Goal: Task Accomplishment & Management: Use online tool/utility

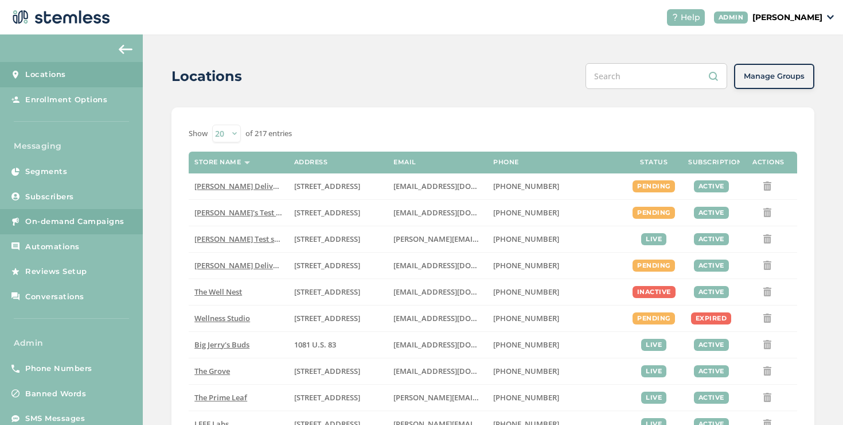
click at [115, 219] on span "On-demand Campaigns" at bounding box center [74, 221] width 99 height 11
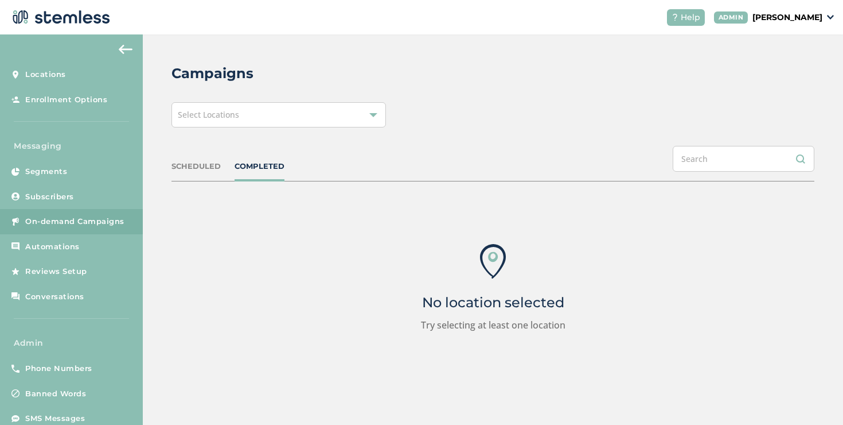
click at [231, 114] on span "Select Locations" at bounding box center [208, 114] width 61 height 11
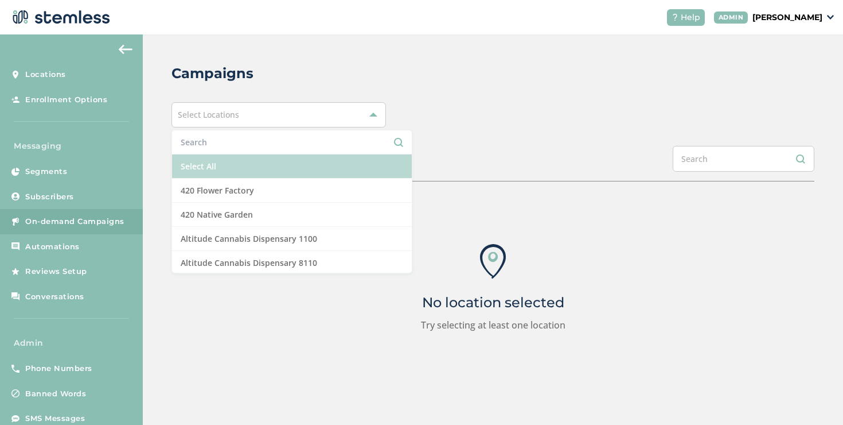
click at [210, 158] on li "Select All" at bounding box center [292, 166] width 240 height 24
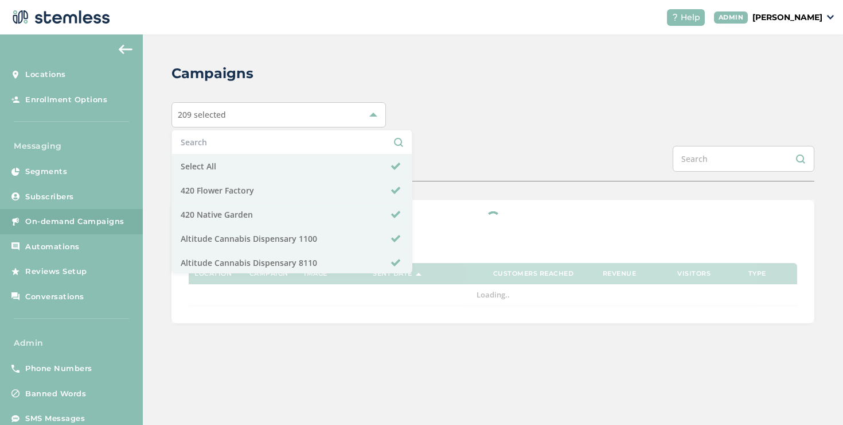
click at [376, 119] on div "209 selected" at bounding box center [279, 114] width 215 height 25
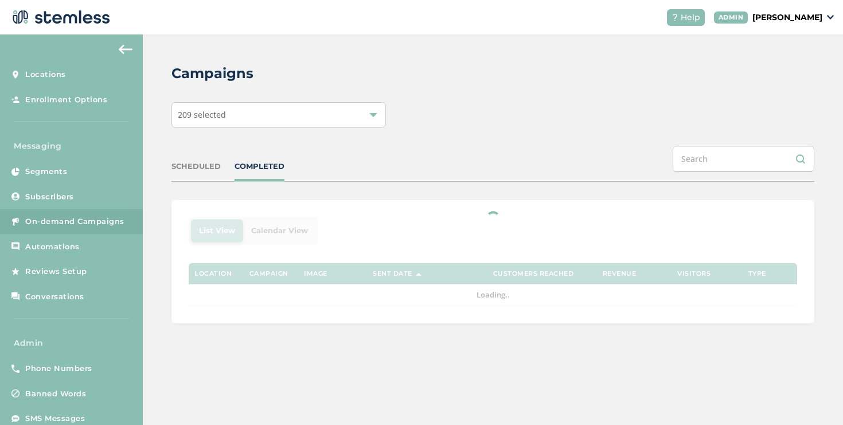
click at [369, 120] on div "209 selected" at bounding box center [279, 114] width 215 height 25
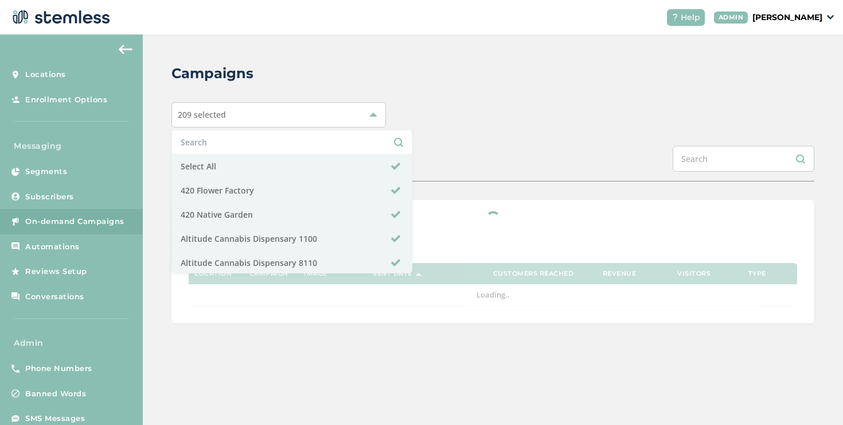
click at [369, 120] on div "209 selected" at bounding box center [279, 114] width 215 height 25
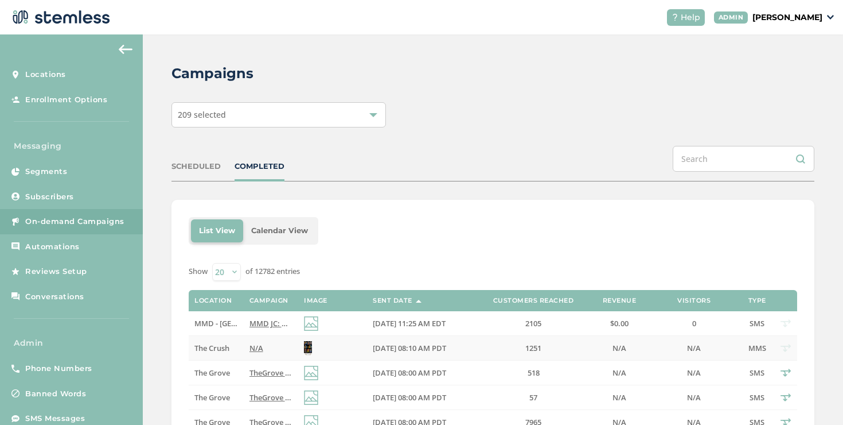
click at [250, 351] on span "N/A" at bounding box center [257, 347] width 14 height 10
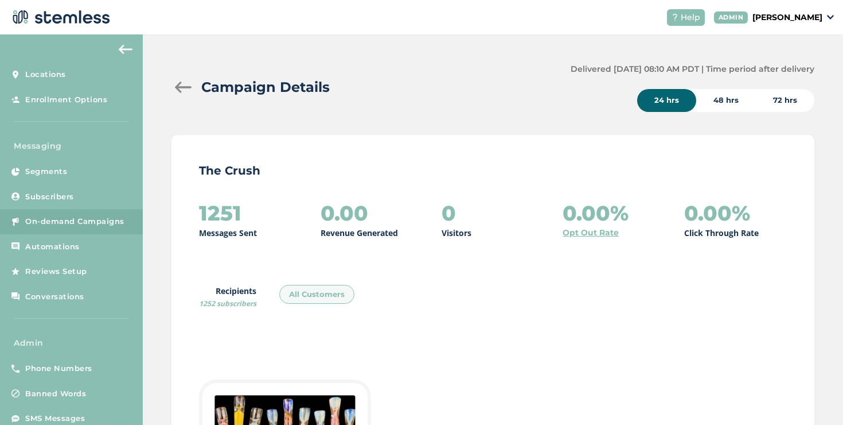
click at [187, 84] on div at bounding box center [183, 86] width 23 height 11
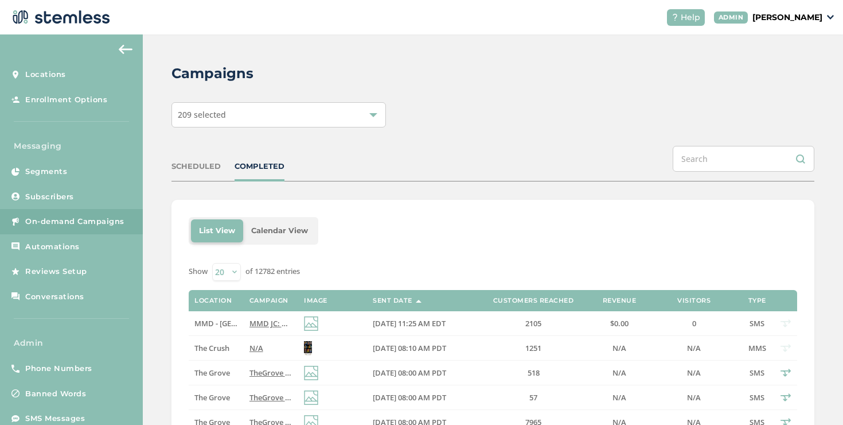
click at [250, 321] on span "MMD JC: 🚨 20% OFF Storewide 🚨 BOGOs and MORE EVERY DAY Click for details! [STRE…" at bounding box center [463, 323] width 426 height 10
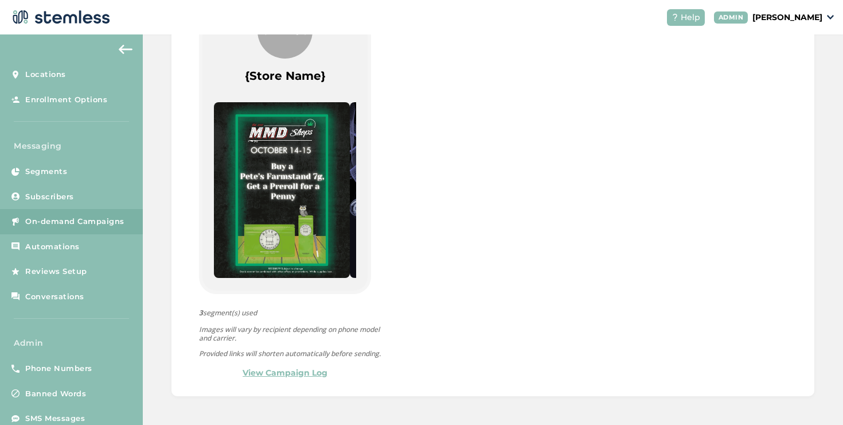
scroll to position [599, 0]
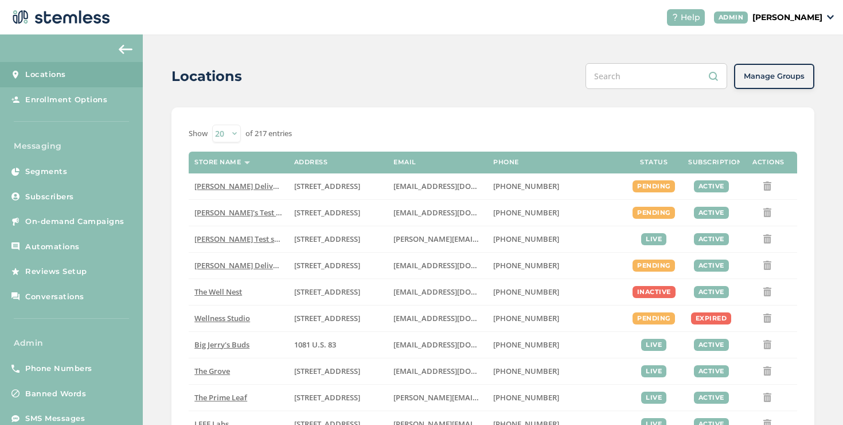
click at [753, 14] on p "[PERSON_NAME]" at bounding box center [788, 17] width 70 height 12
click at [793, 80] on span "Impersonate" at bounding box center [793, 82] width 56 height 11
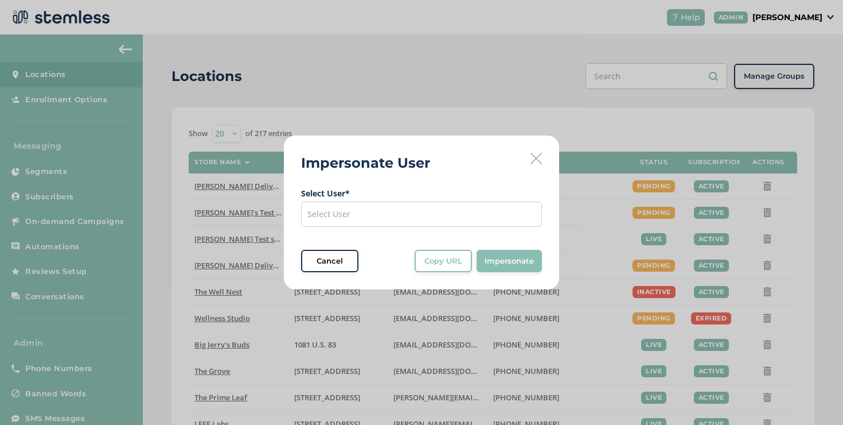
click at [350, 212] on div "Select User" at bounding box center [421, 213] width 241 height 25
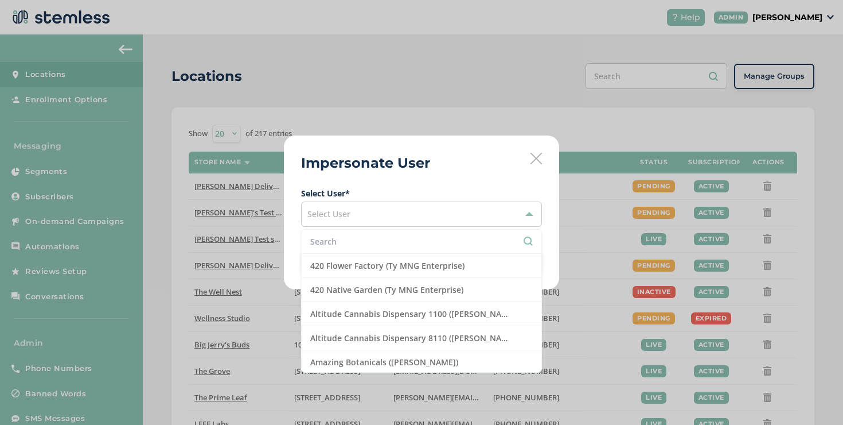
click at [330, 238] on input "text" at bounding box center [421, 241] width 223 height 12
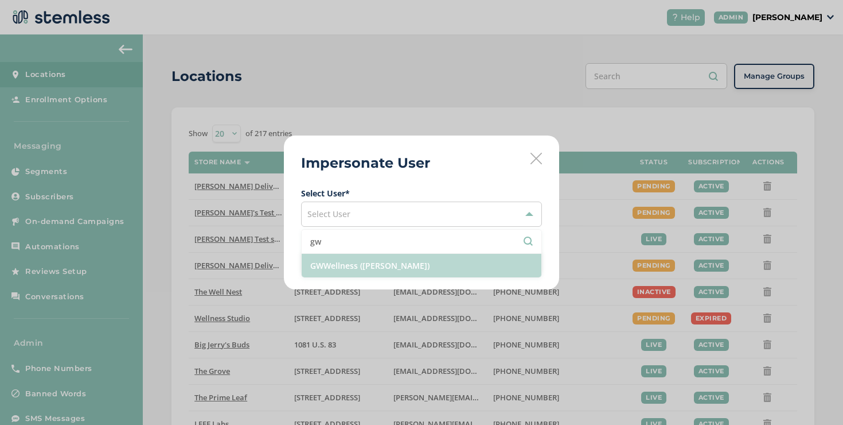
type input "gw"
click at [399, 272] on li "GWWellness (Stefan Novak)" at bounding box center [422, 266] width 240 height 24
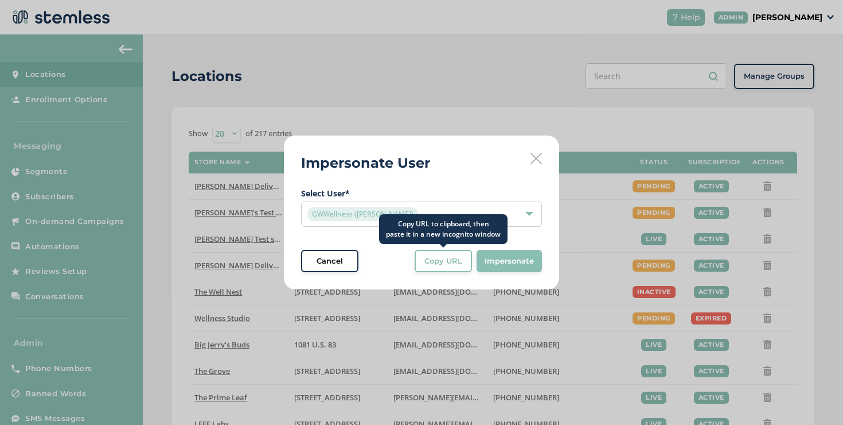
click at [441, 261] on span "Copy URL" at bounding box center [444, 260] width 38 height 11
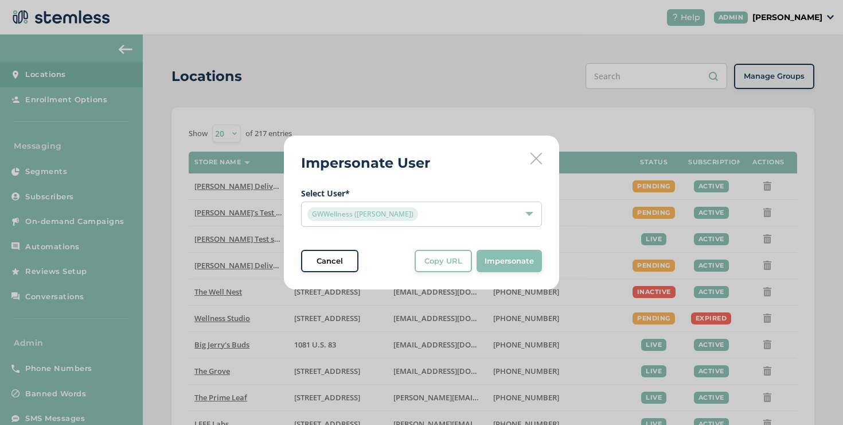
click at [534, 160] on icon at bounding box center [536, 158] width 11 height 11
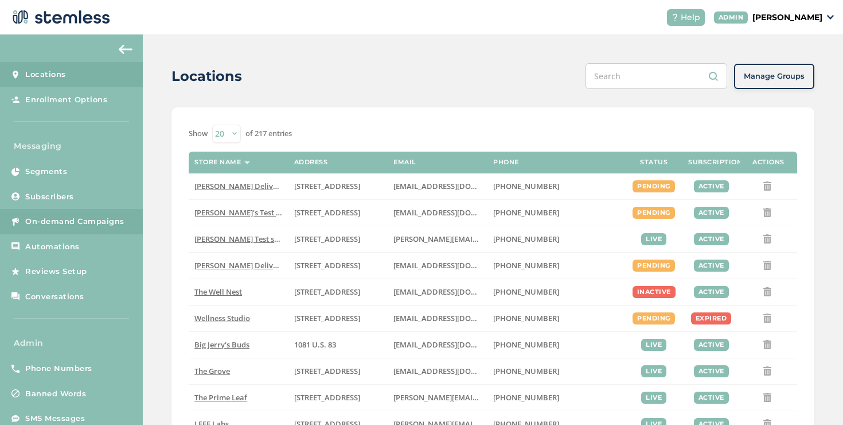
click at [117, 225] on span "On-demand Campaigns" at bounding box center [74, 221] width 99 height 11
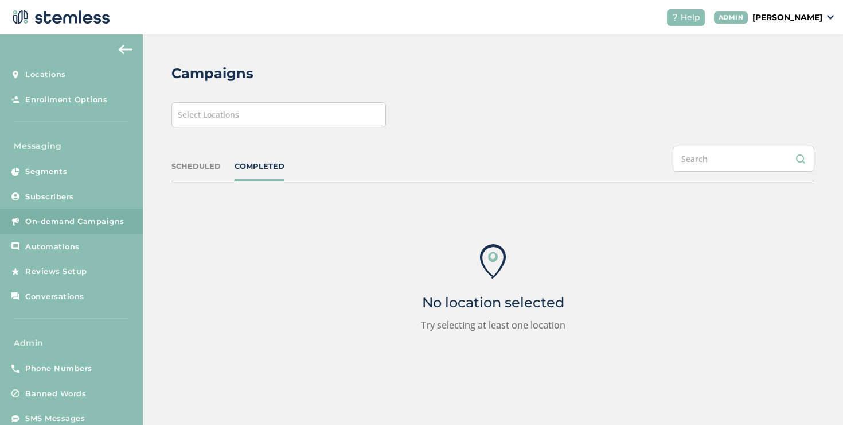
click at [272, 123] on div "Select Locations" at bounding box center [279, 114] width 215 height 25
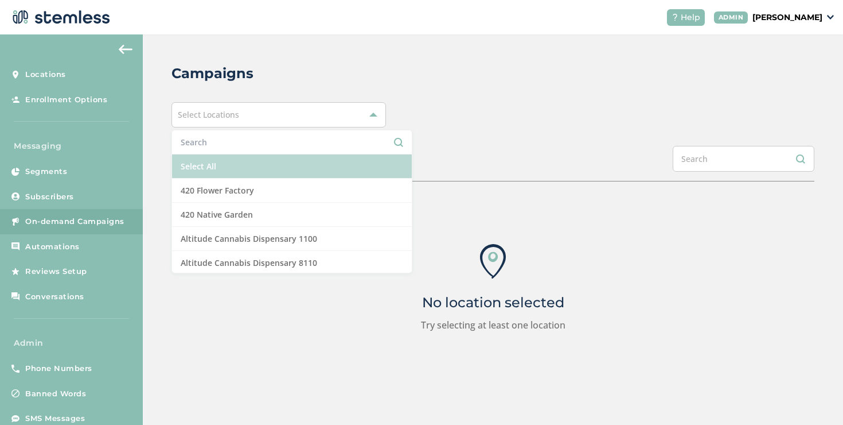
click at [217, 155] on li "Select All" at bounding box center [292, 166] width 240 height 24
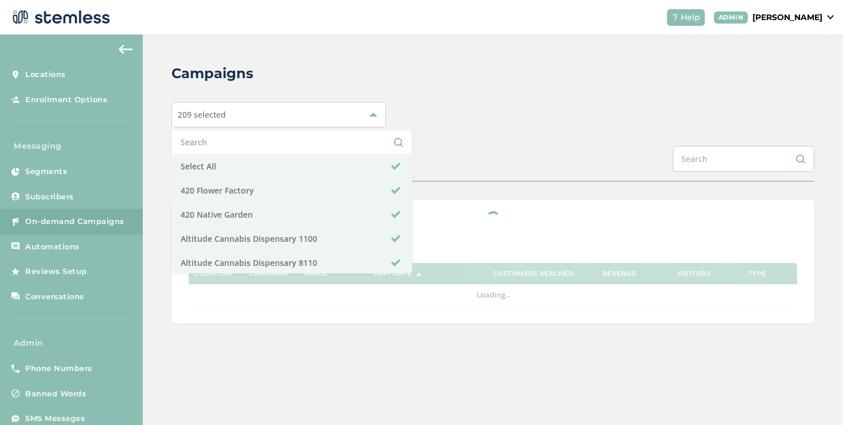
click at [502, 196] on div "Campaigns 209 selected Select All 420 Flower Factory 420 Native Garden Altitude…" at bounding box center [493, 192] width 700 height 317
